Goal: Information Seeking & Learning: Learn about a topic

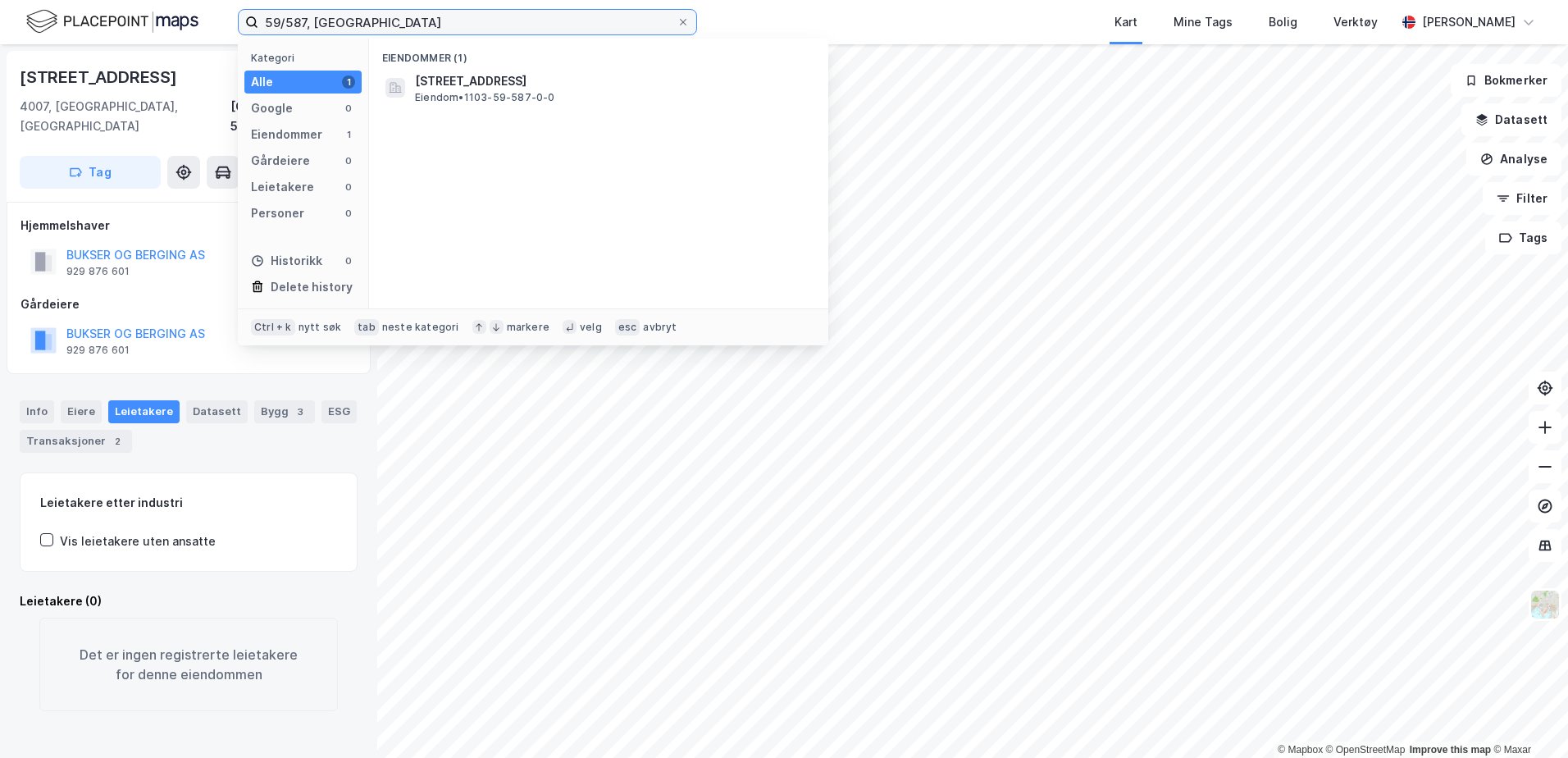
drag, startPoint x: 418, startPoint y: 24, endPoint x: 50, endPoint y: 18, distance: 368.0
click at [50, 18] on div "59/587, stavanger Kategori Alle 1 Google 0 Eiendommer 1 Gårdeiere 0 Leietakere …" at bounding box center [784, 22] width 1568 height 44
paste input "1 GNR: 58 BNR: 41"
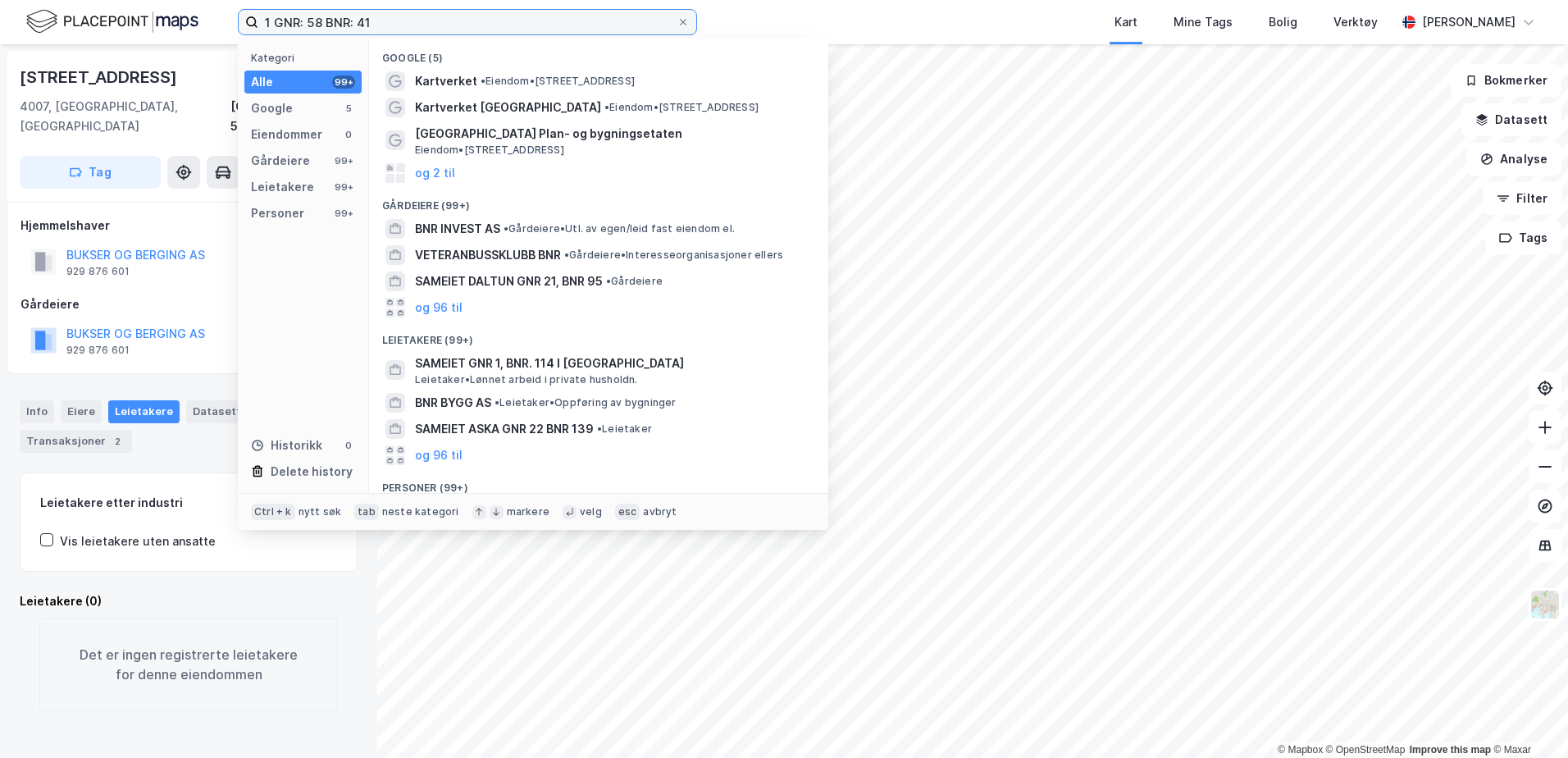
drag, startPoint x: 428, startPoint y: 24, endPoint x: 198, endPoint y: 20, distance: 230.0
click at [198, 20] on div "1 GNR: 58 BNR: 41 Kategori Alle 99+ Google 5 Eiendommer 0 Gårdeiere 99+ Leietak…" at bounding box center [784, 22] width 1568 height 44
type input "1 GNR: 58 BNR: 41"
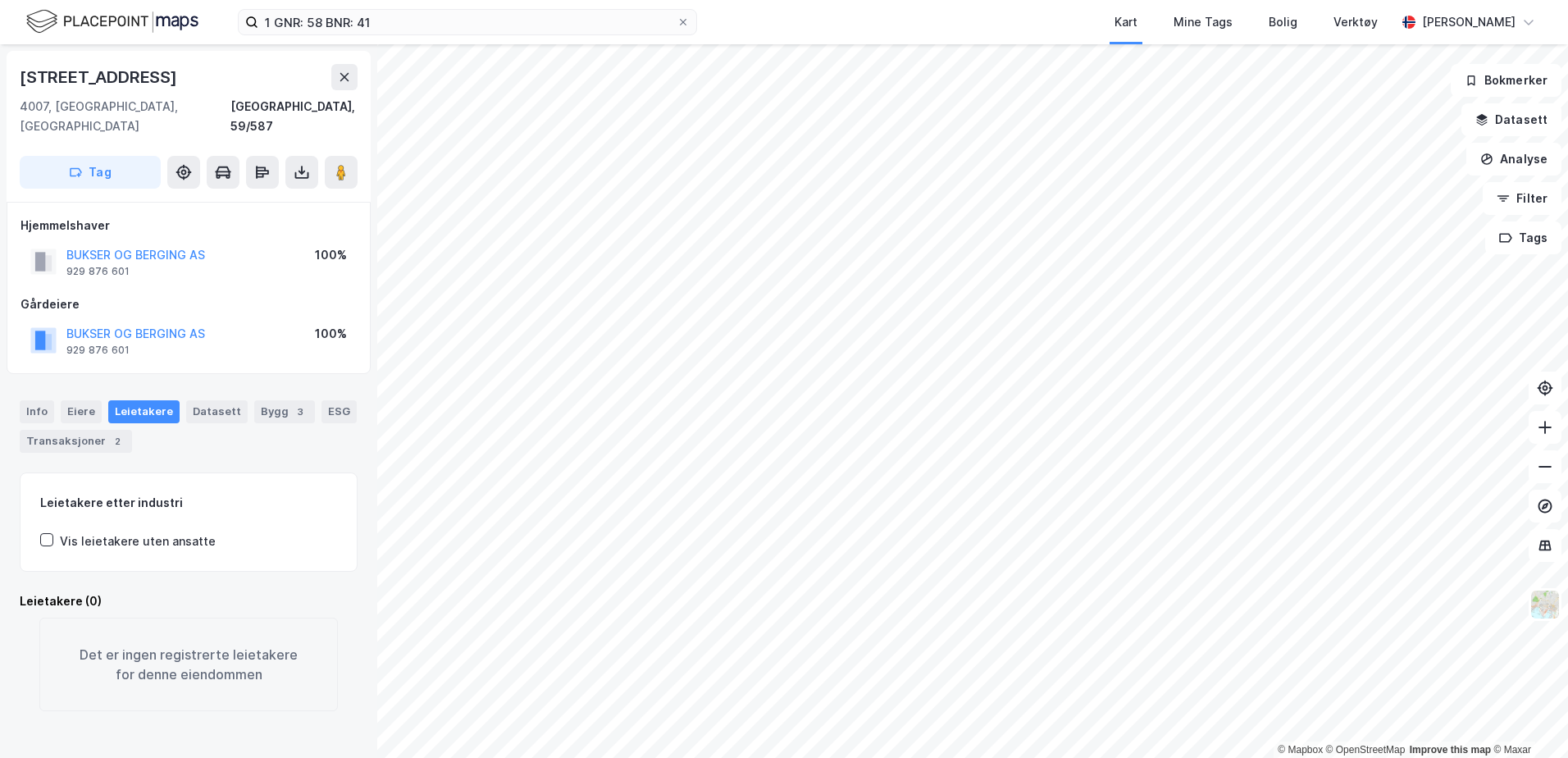
click at [146, 294] on div "Gårdeiere" at bounding box center [188, 304] width 336 height 20
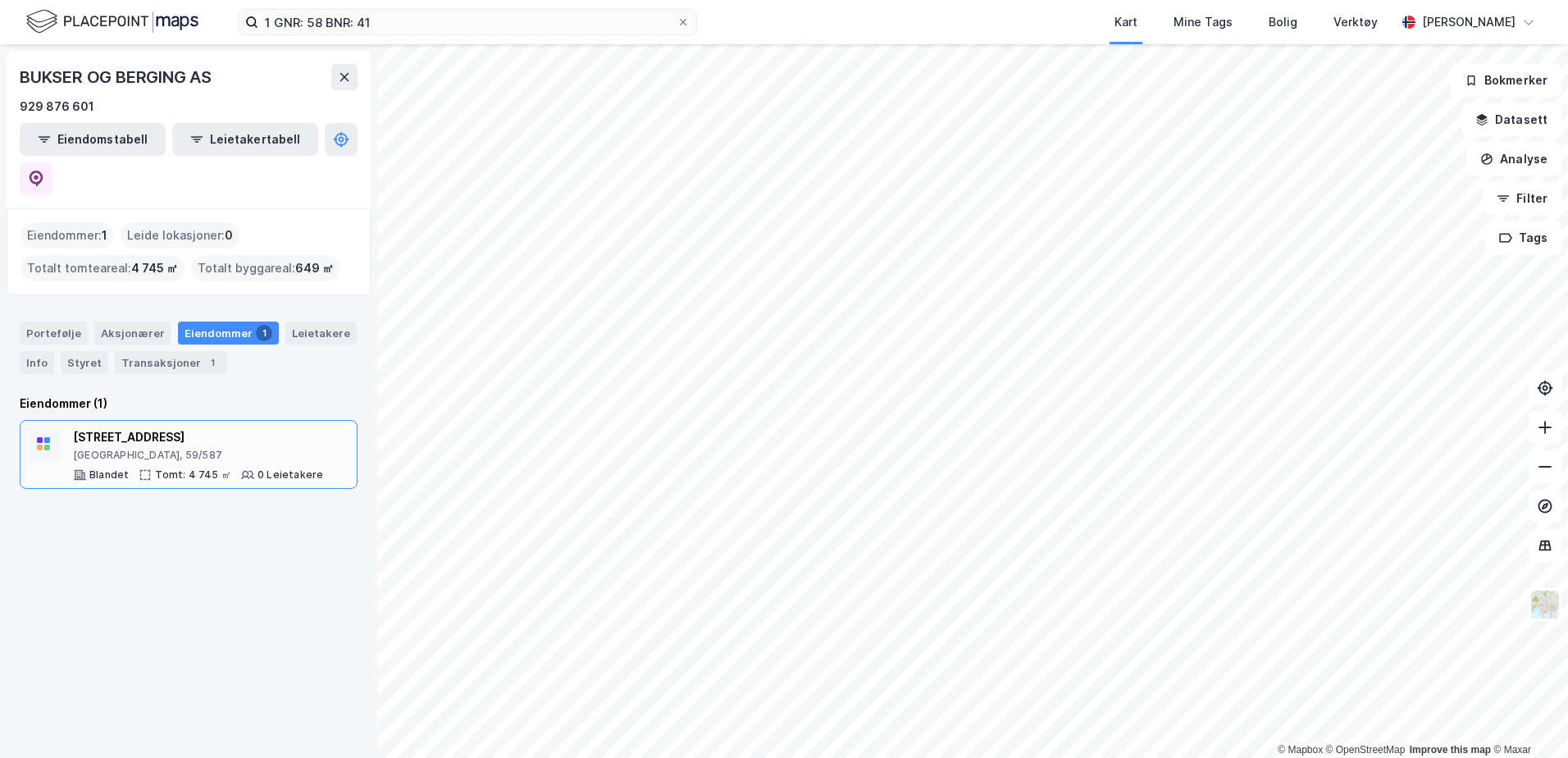
click at [168, 428] on div "Dusavikveien 69" at bounding box center [198, 438] width 250 height 20
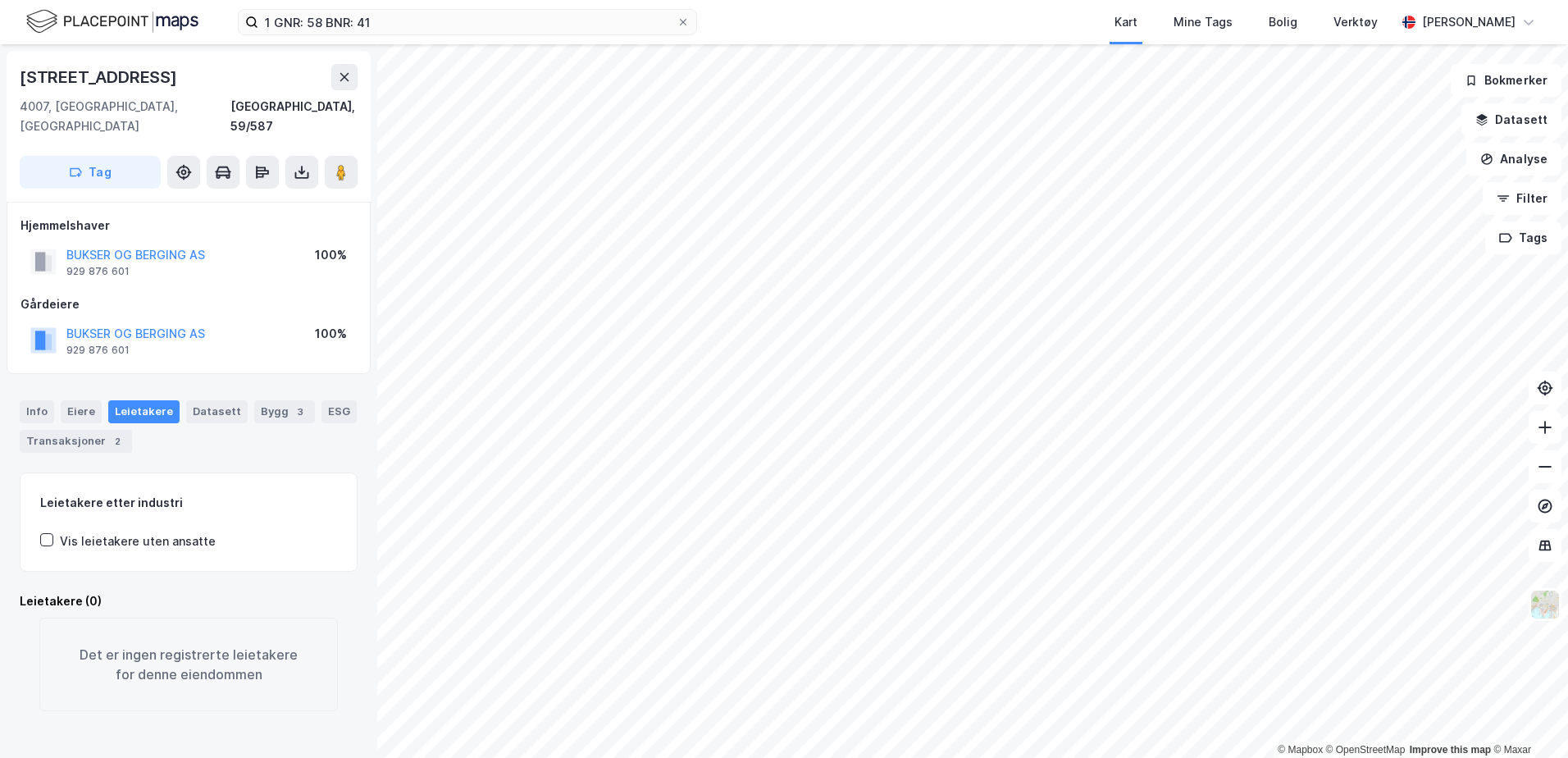
click at [945, 12] on div "Kart Mine Tags Bolig Verktøy" at bounding box center [1086, 22] width 620 height 44
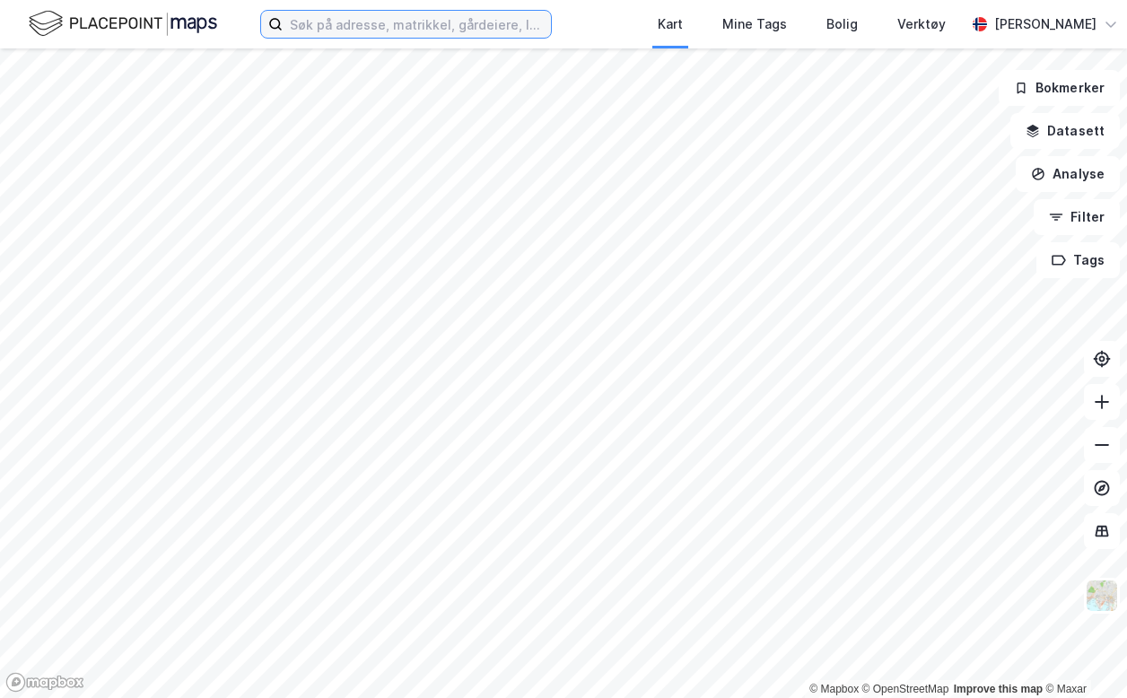
click at [346, 30] on input at bounding box center [417, 24] width 268 height 27
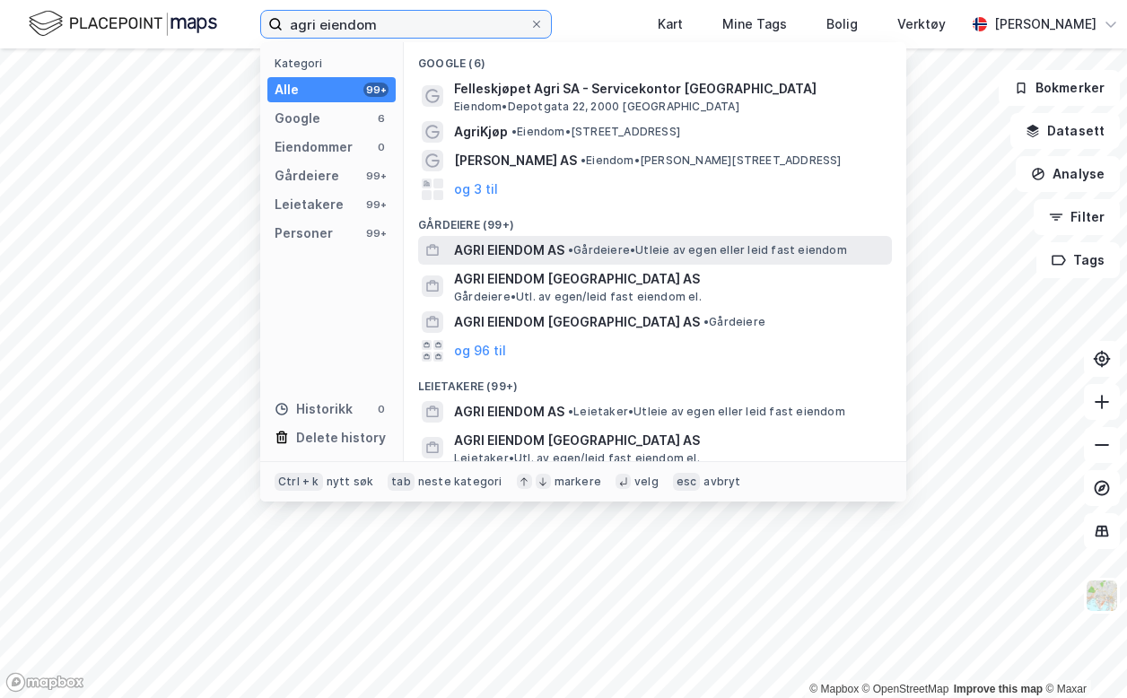
type input "agri eiendom"
click at [564, 248] on span "AGRI EIENDOM AS" at bounding box center [509, 251] width 110 height 22
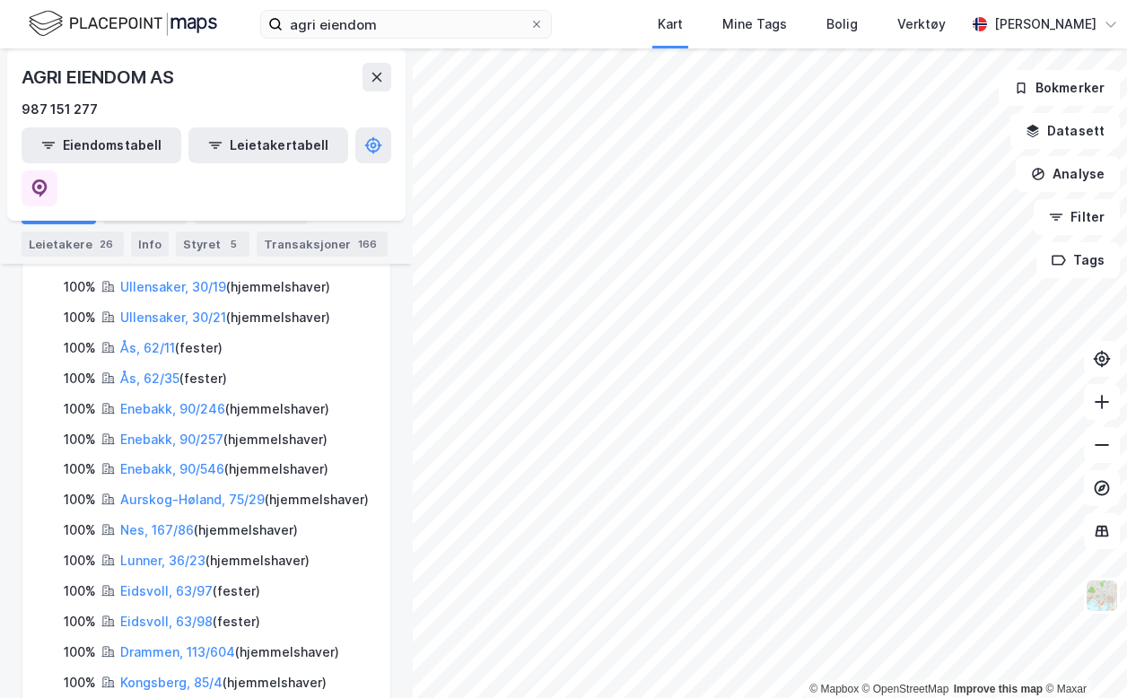
scroll to position [2604, 0]
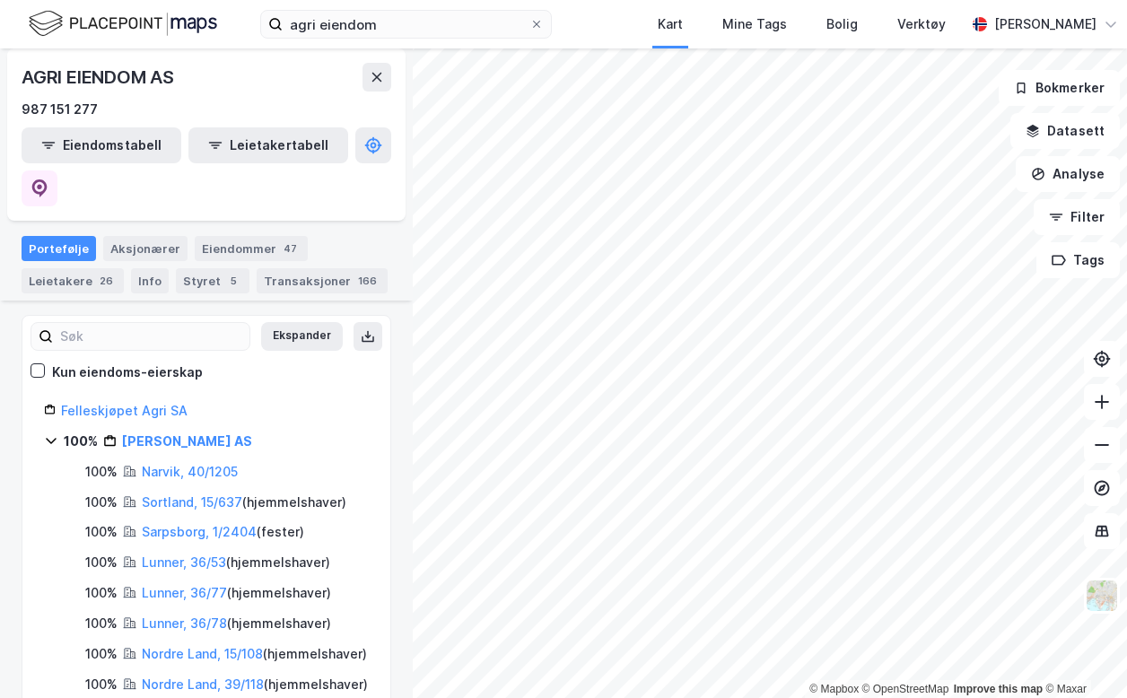
scroll to position [152, 0]
click at [133, 323] on input at bounding box center [151, 336] width 197 height 27
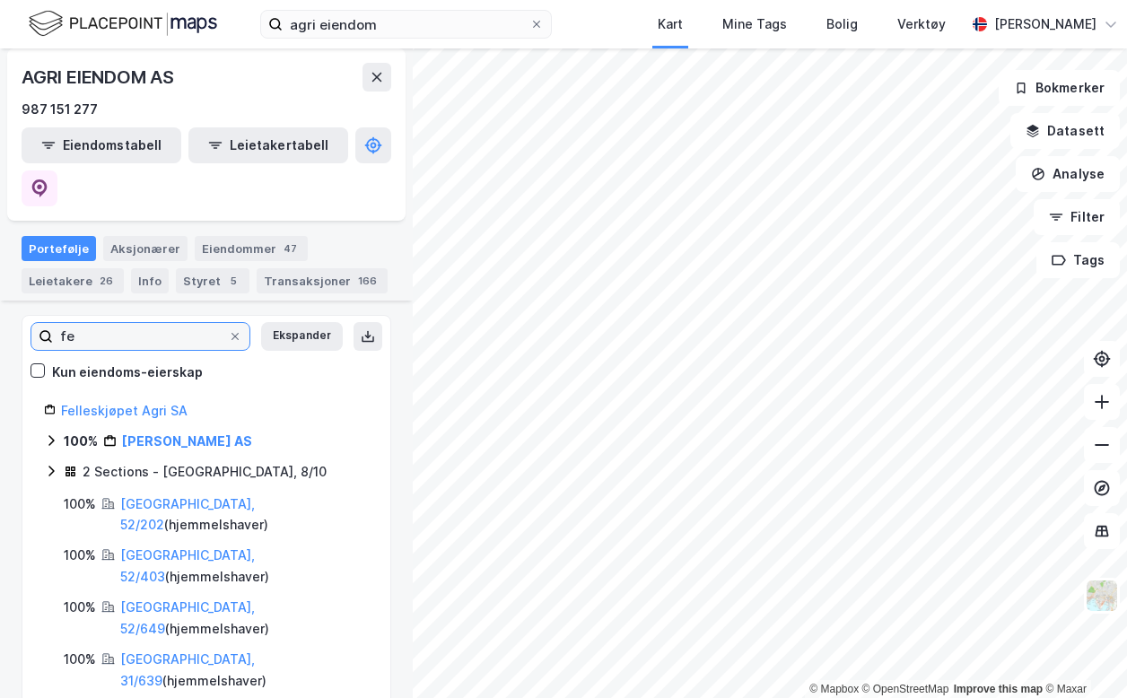
type input "f"
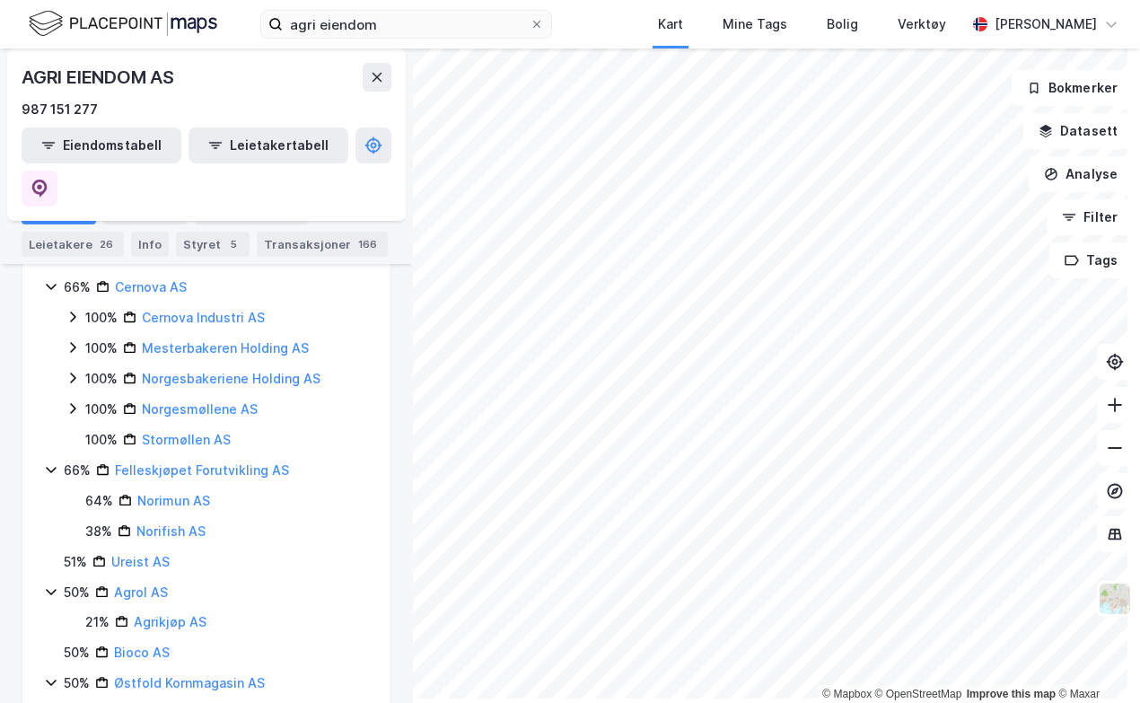
scroll to position [6246, 0]
